Goal: Transaction & Acquisition: Book appointment/travel/reservation

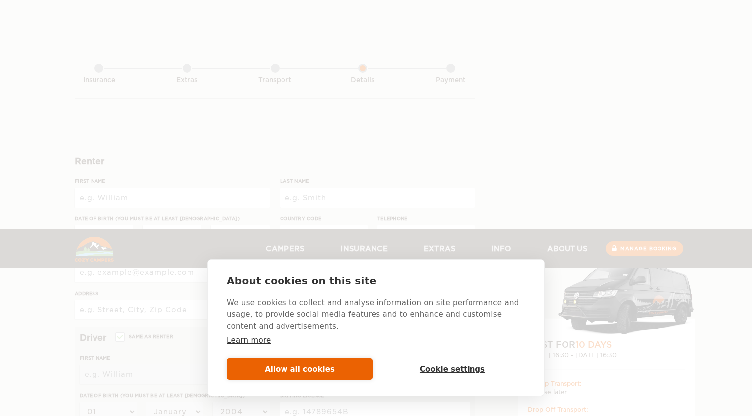
scroll to position [229, 0]
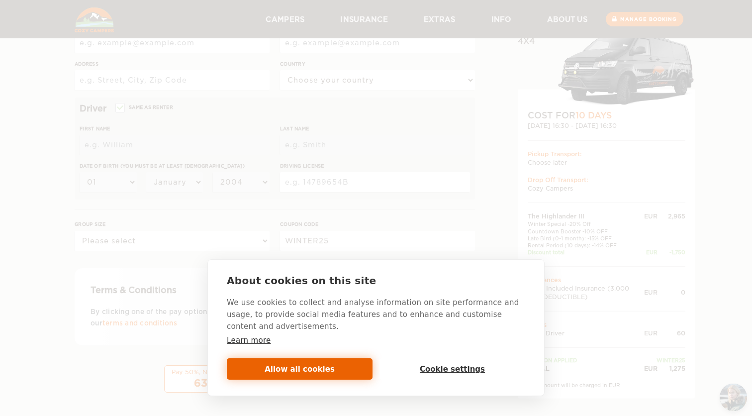
click at [313, 372] on button "Allow all cookies" at bounding box center [300, 368] width 146 height 21
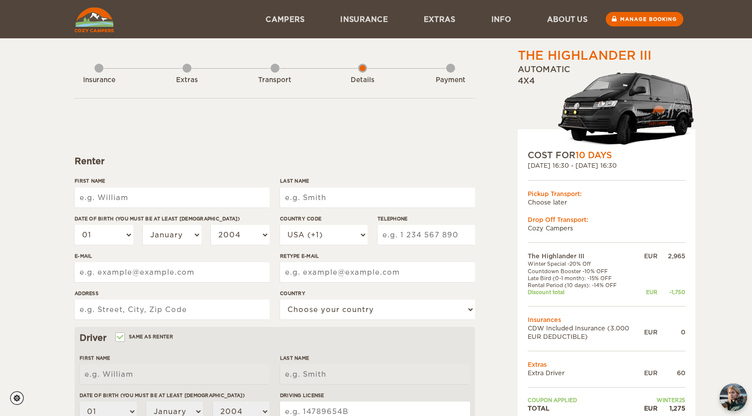
scroll to position [0, 0]
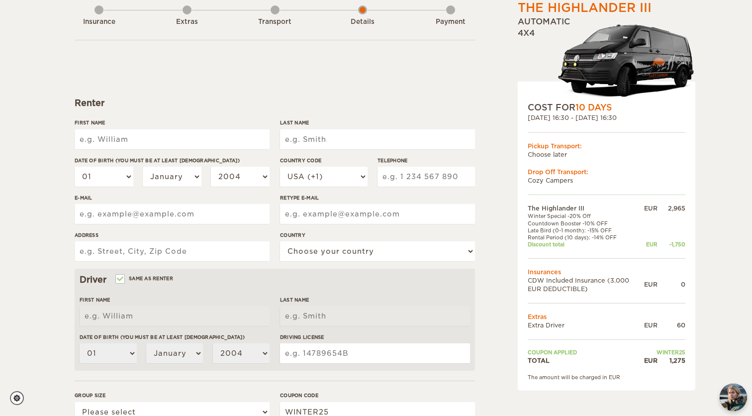
scroll to position [62, 0]
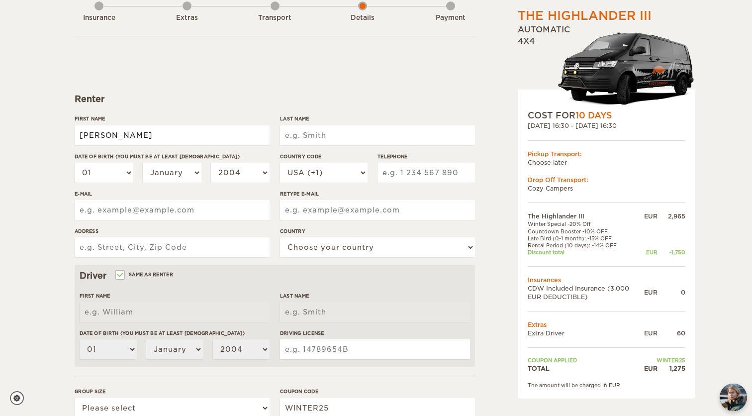
type input "[PERSON_NAME]"
type input "Ferrier"
select select "20"
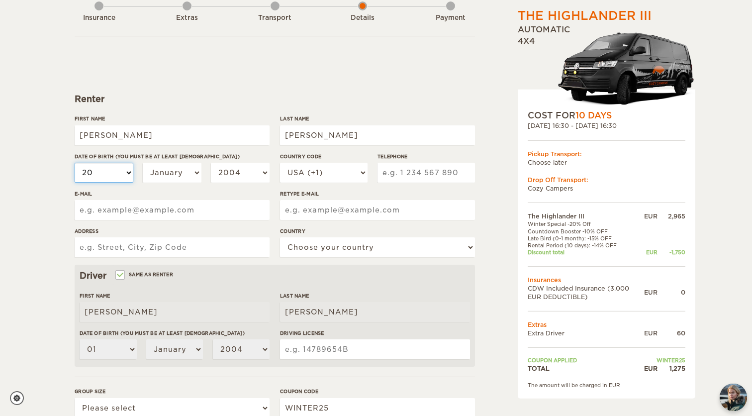
select select "20"
select select "05"
select select "1996"
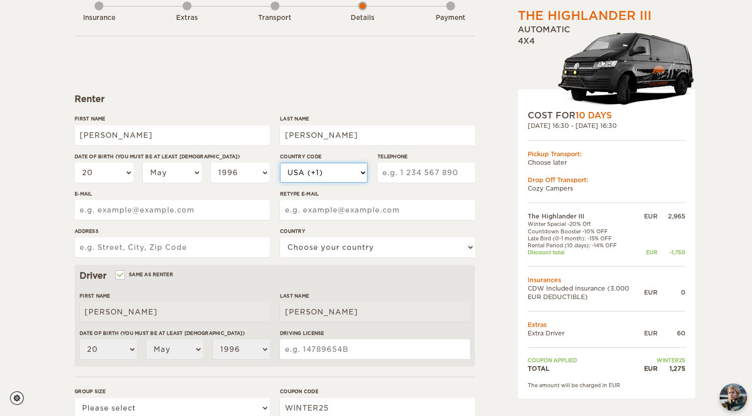
select select "41"
type input "0793930170"
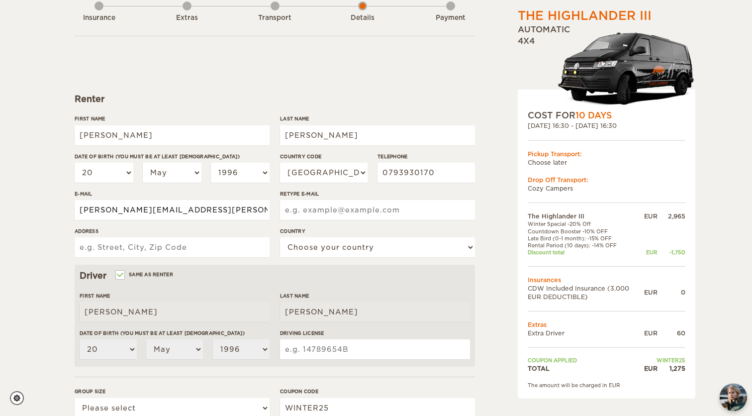
type input "gabriel.ferrier@hotmail.com"
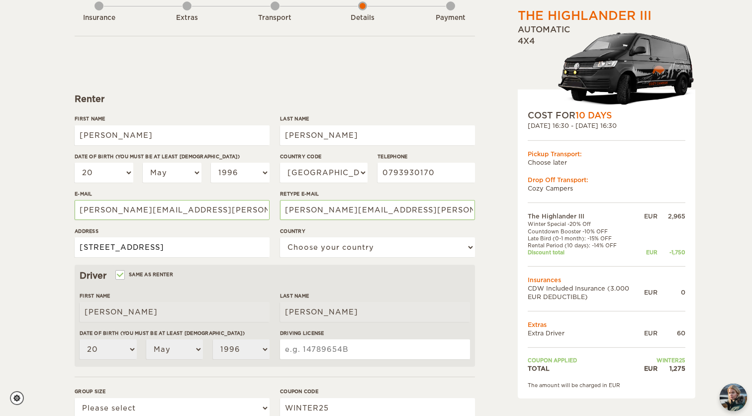
type input "Weingartstrasse 9, 3014 Bern"
select select "202"
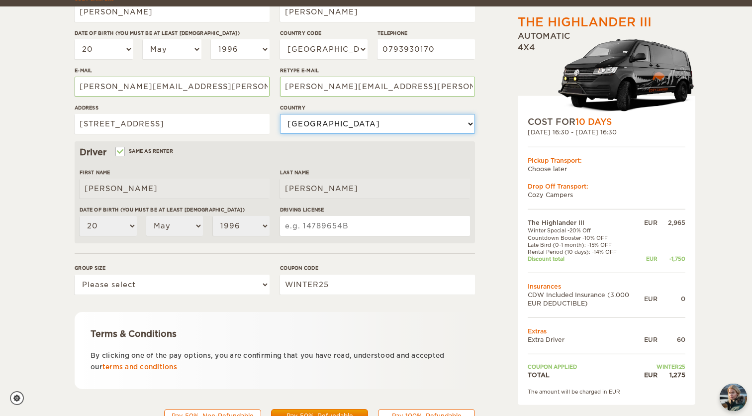
scroll to position [205, 0]
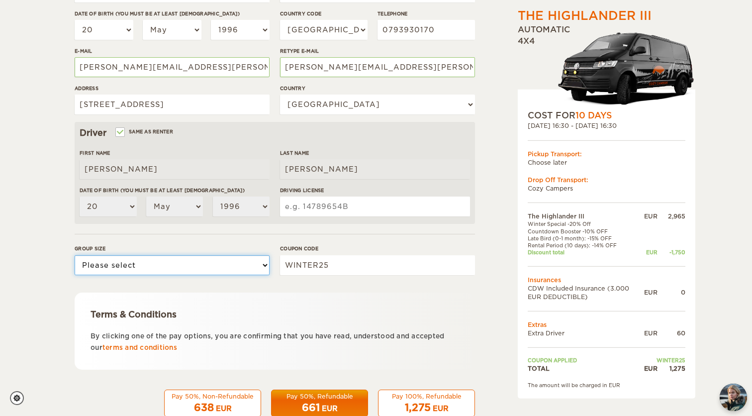
select select "3"
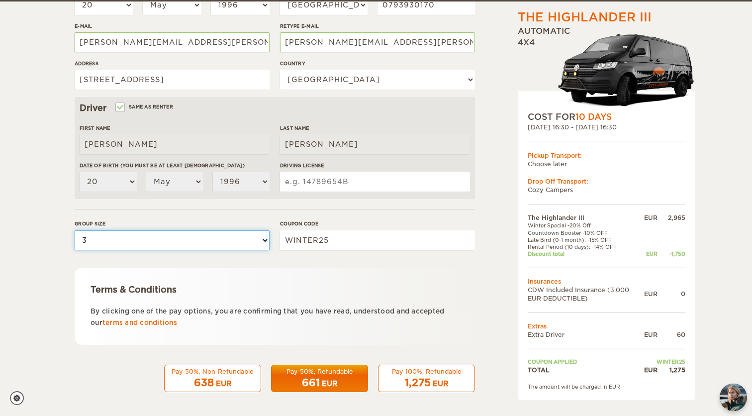
scroll to position [229, 0]
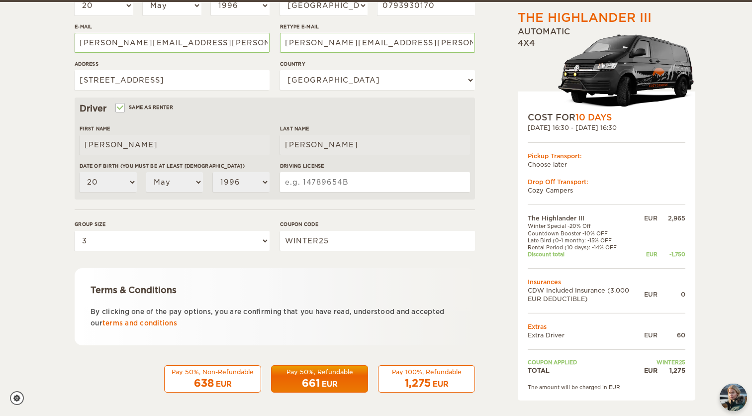
click at [415, 372] on div "Pay 100%, Refundable" at bounding box center [427, 372] width 84 height 8
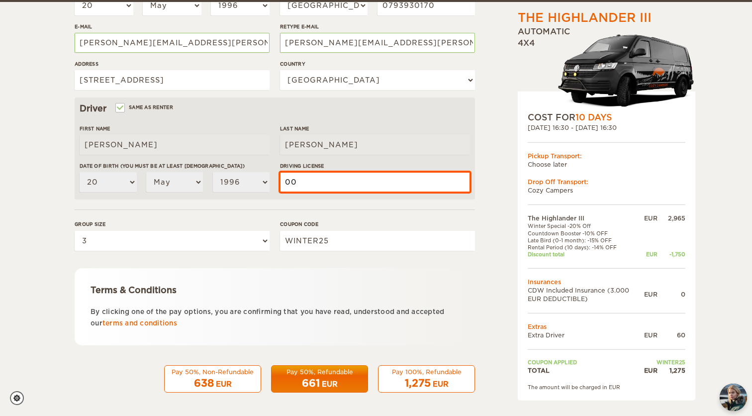
type input "007778644003"
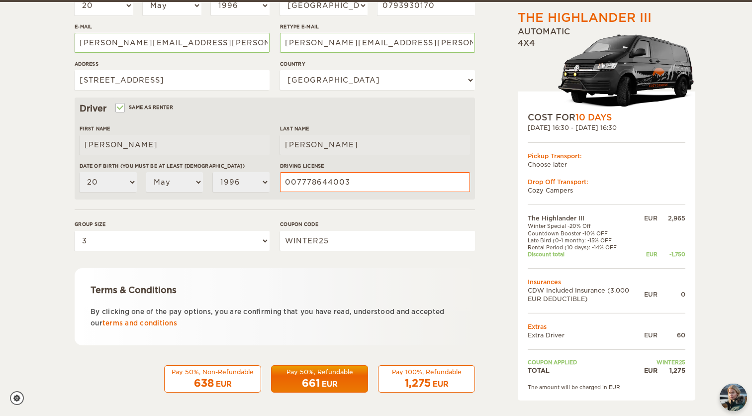
click at [433, 260] on form "Renter First Name Gabriel Last Name Ferrier Date of birth (You must be at least…" at bounding box center [275, 131] width 401 height 524
click at [433, 380] on div "EUR" at bounding box center [441, 384] width 16 height 10
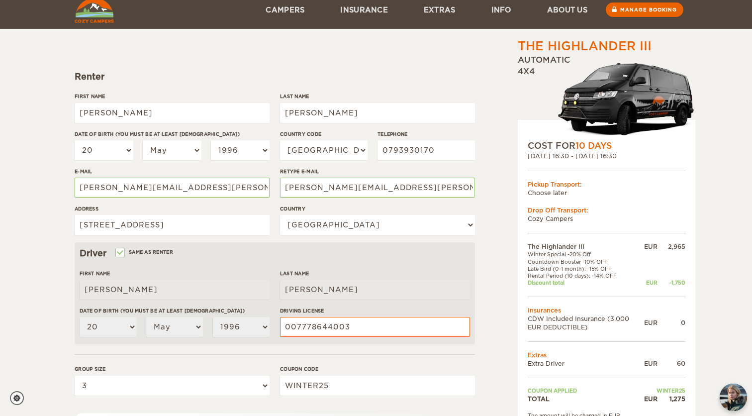
scroll to position [94, 0]
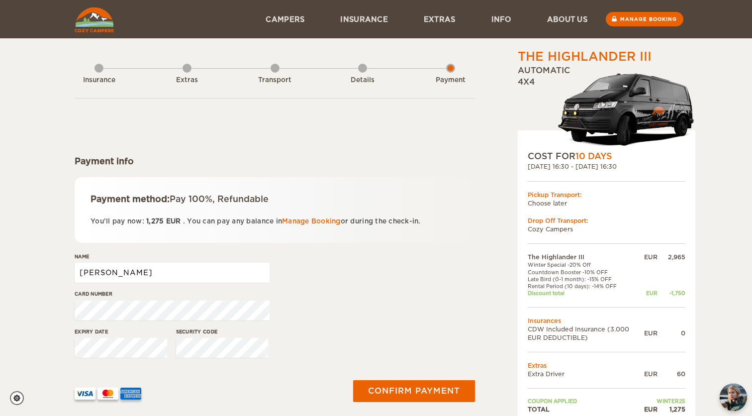
click at [136, 272] on input "[PERSON_NAME]" at bounding box center [172, 273] width 195 height 20
type input "[PERSON_NAME]"
click at [347, 309] on div "Card number" at bounding box center [275, 308] width 401 height 37
click at [399, 391] on button "Confirm payment" at bounding box center [413, 391] width 125 height 22
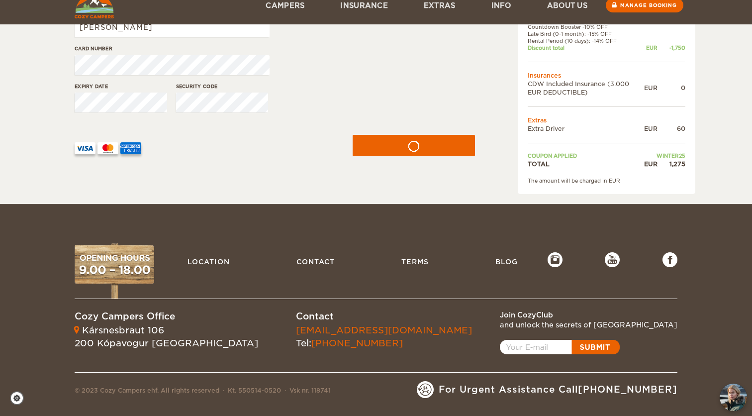
scroll to position [245, 0]
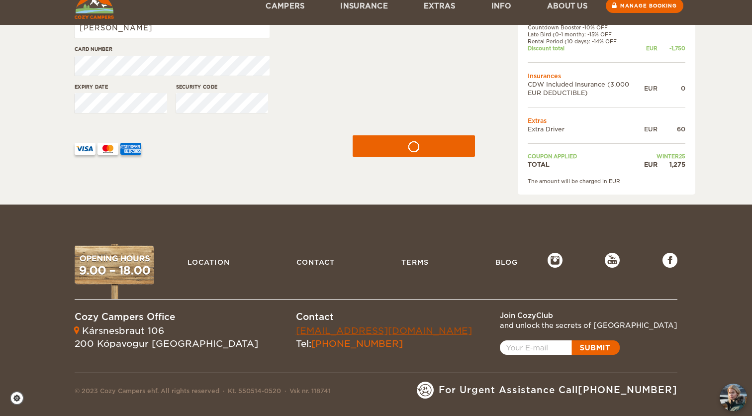
click at [303, 330] on link "[EMAIL_ADDRESS][DOMAIN_NAME]" at bounding box center [384, 330] width 176 height 10
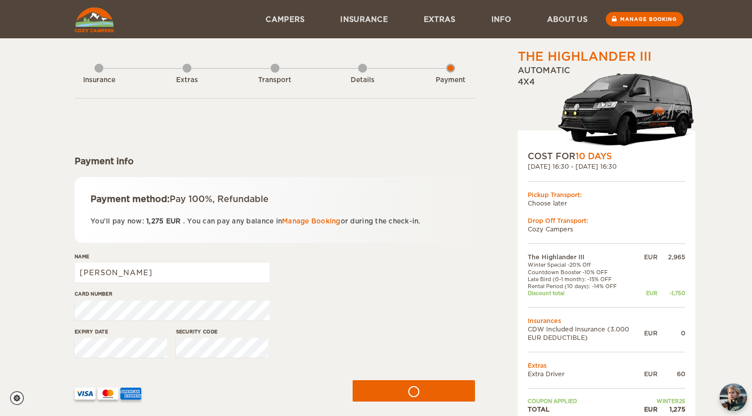
scroll to position [0, 0]
